Goal: Task Accomplishment & Management: Use online tool/utility

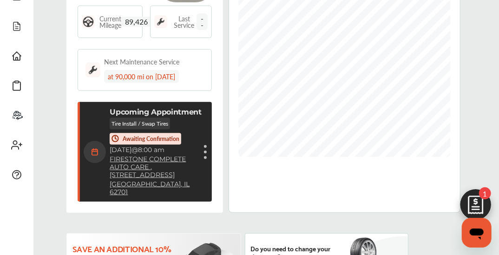
scroll to position [186, 0]
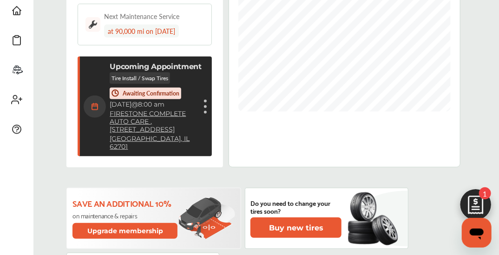
drag, startPoint x: 192, startPoint y: 78, endPoint x: 385, endPoint y: 113, distance: 196.0
click at [385, 113] on div "***** Sort by : Distance" at bounding box center [343, 41] width 231 height 254
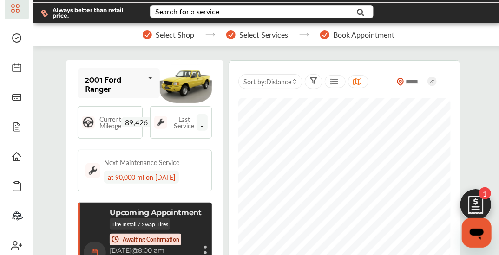
scroll to position [0, 0]
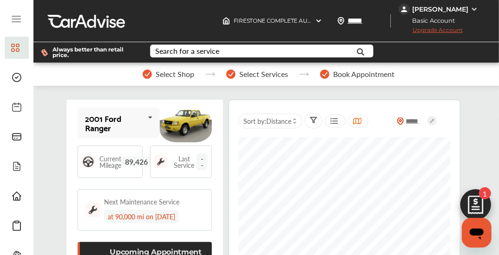
click at [474, 202] on img at bounding box center [475, 207] width 45 height 45
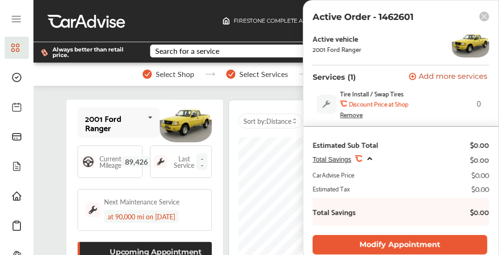
click at [485, 17] on icon at bounding box center [484, 16] width 5 height 5
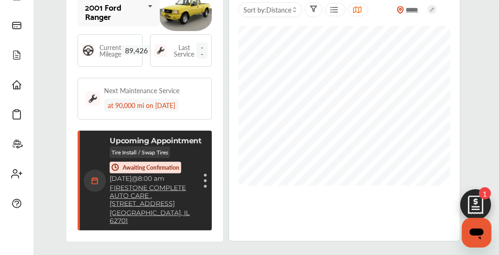
scroll to position [74, 0]
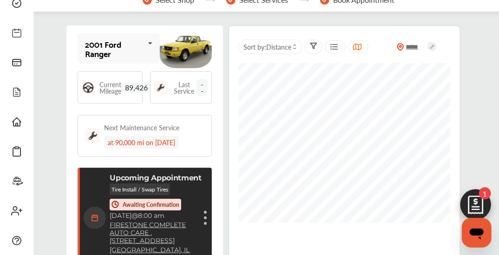
click at [149, 45] on icon at bounding box center [151, 43] width 16 height 20
click at [147, 44] on icon at bounding box center [150, 43] width 16 height 20
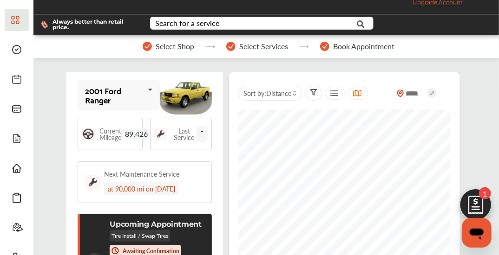
scroll to position [0, 0]
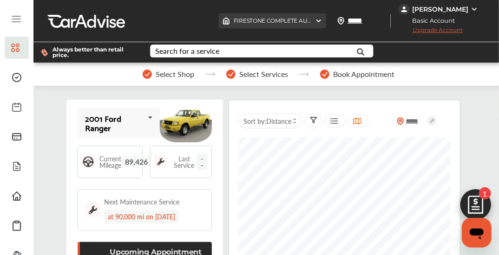
click at [322, 18] on img at bounding box center [318, 20] width 7 height 7
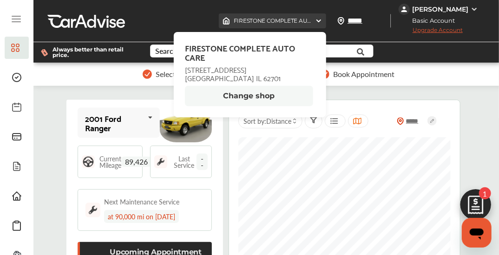
click at [322, 20] on img at bounding box center [318, 20] width 7 height 7
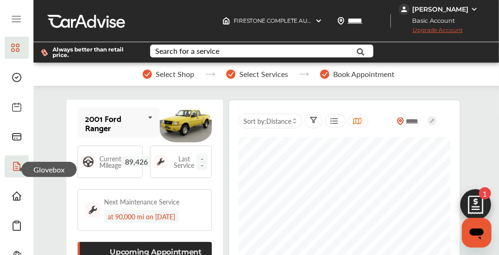
click at [15, 168] on icon at bounding box center [16, 166] width 11 height 11
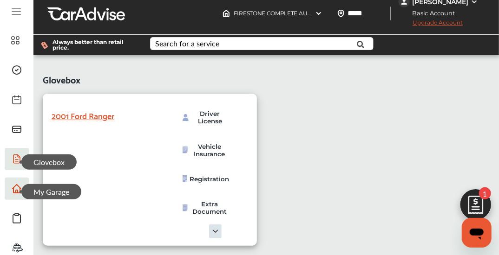
scroll to position [5, 0]
